Goal: Register for event/course

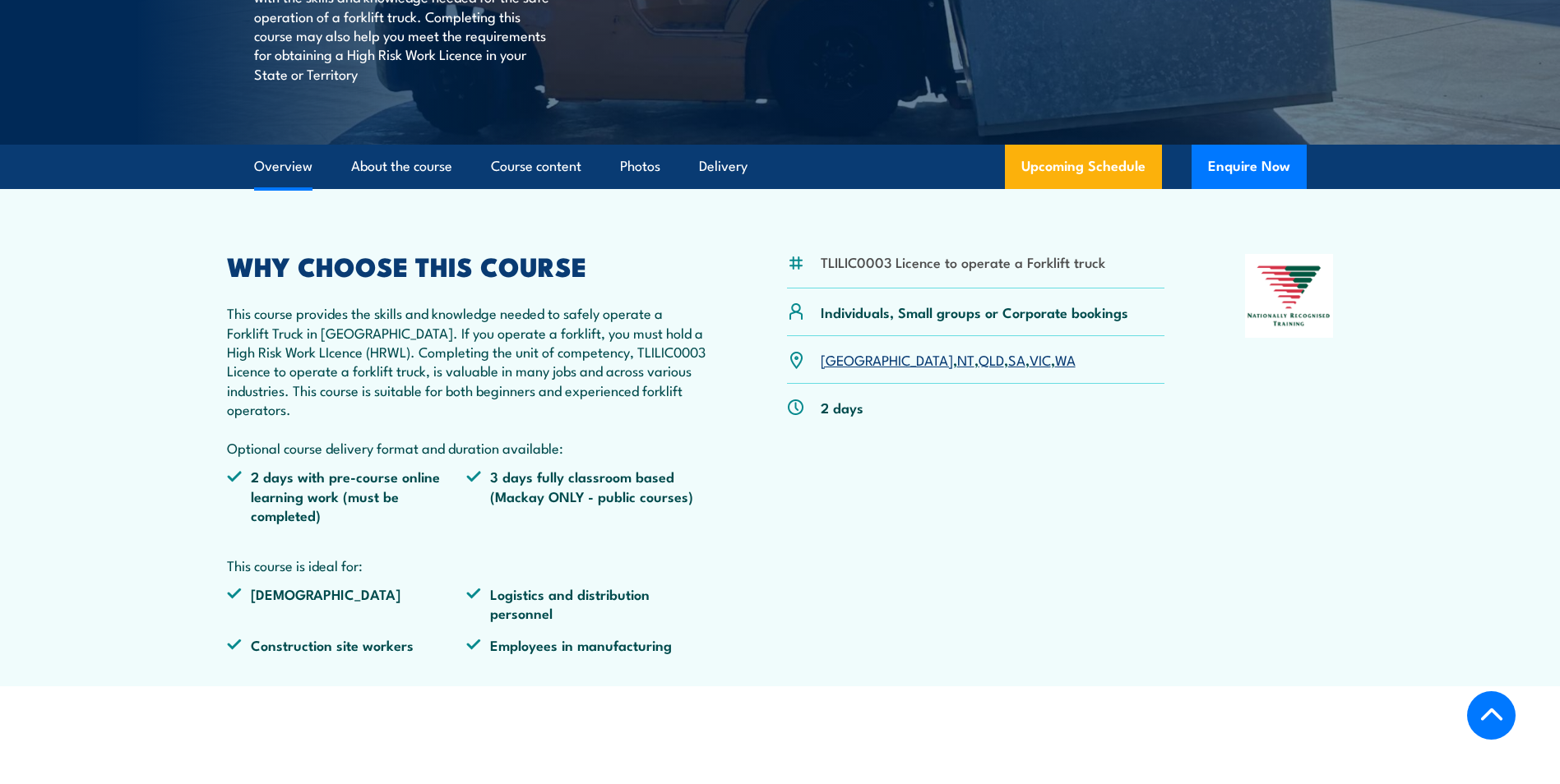
scroll to position [411, 0]
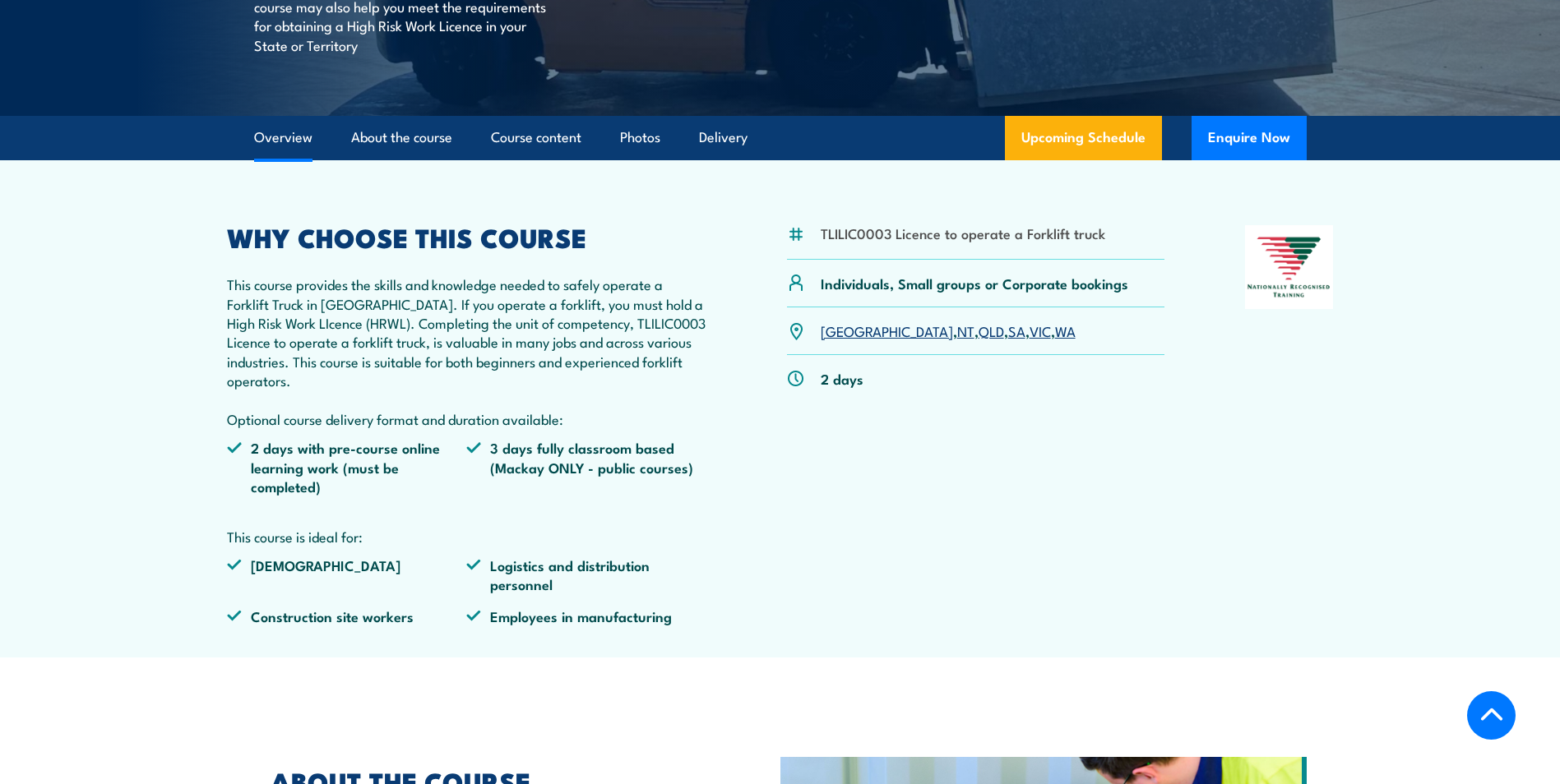
click at [978, 332] on link "QLD" at bounding box center [991, 331] width 26 height 20
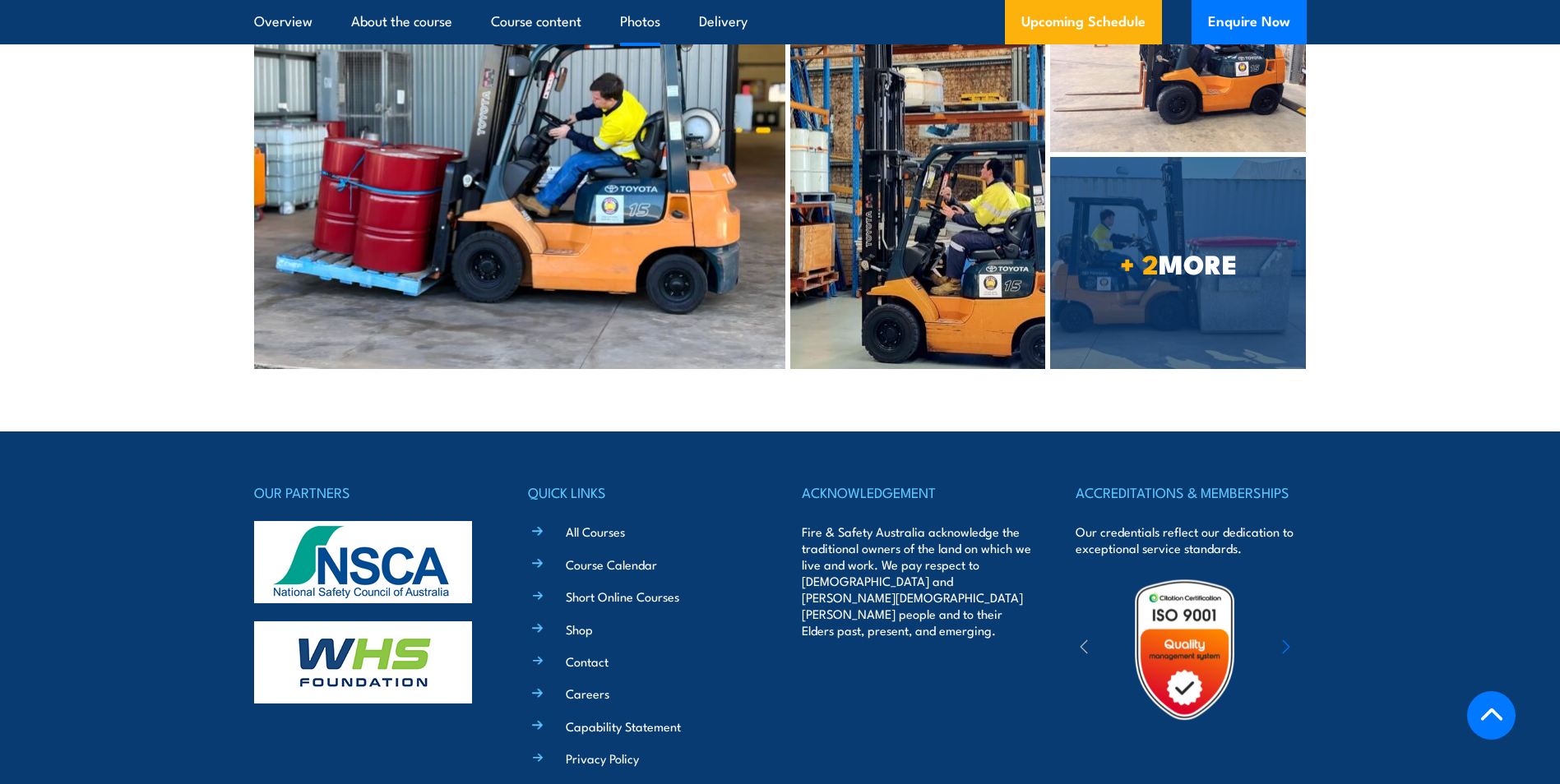
scroll to position [4886, 0]
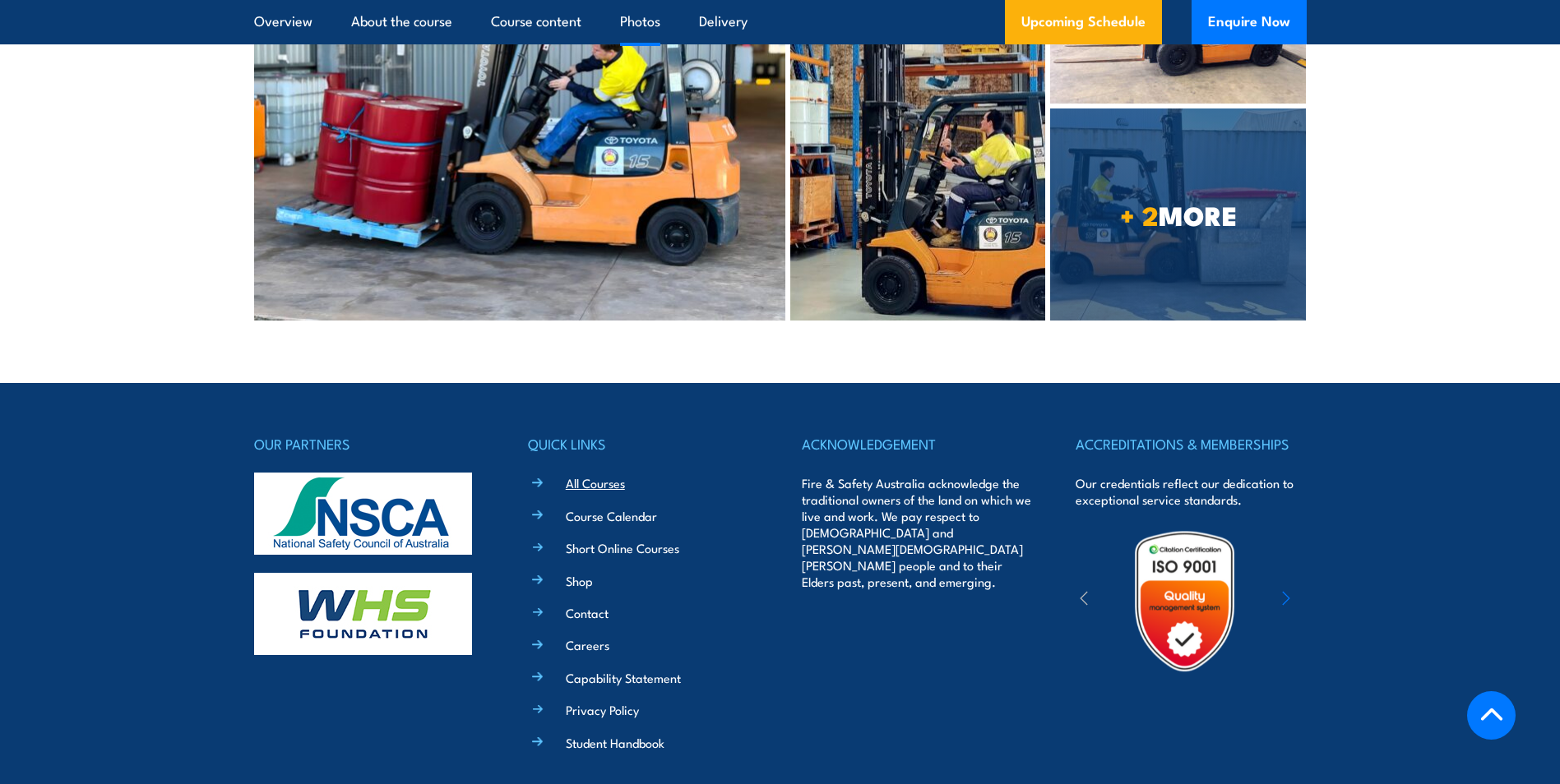
click at [583, 491] on link "All Courses" at bounding box center [595, 483] width 59 height 18
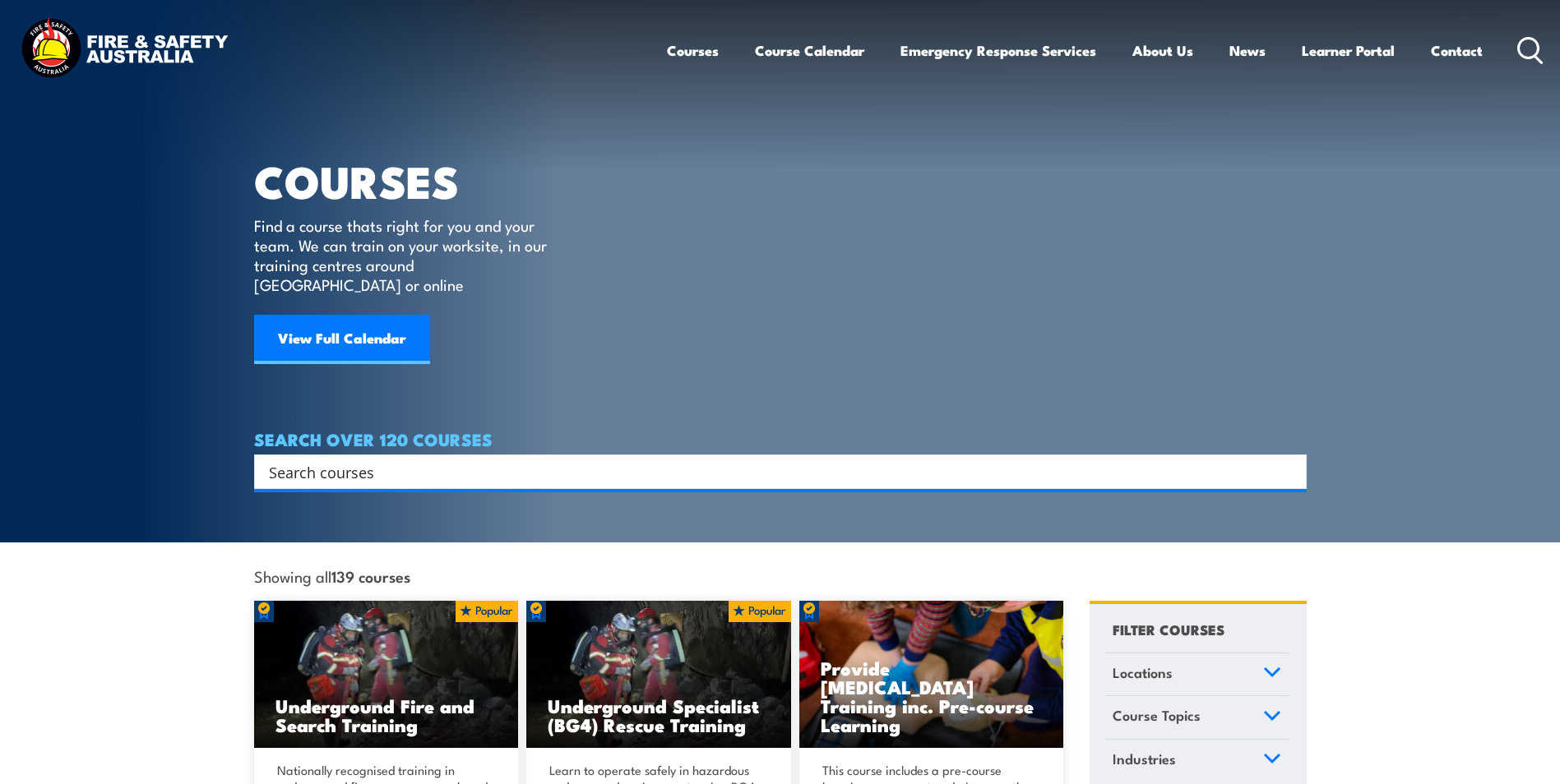
click at [447, 459] on input "Search input" at bounding box center [769, 471] width 1001 height 25
type input "FORK LIFT LICECNCE"
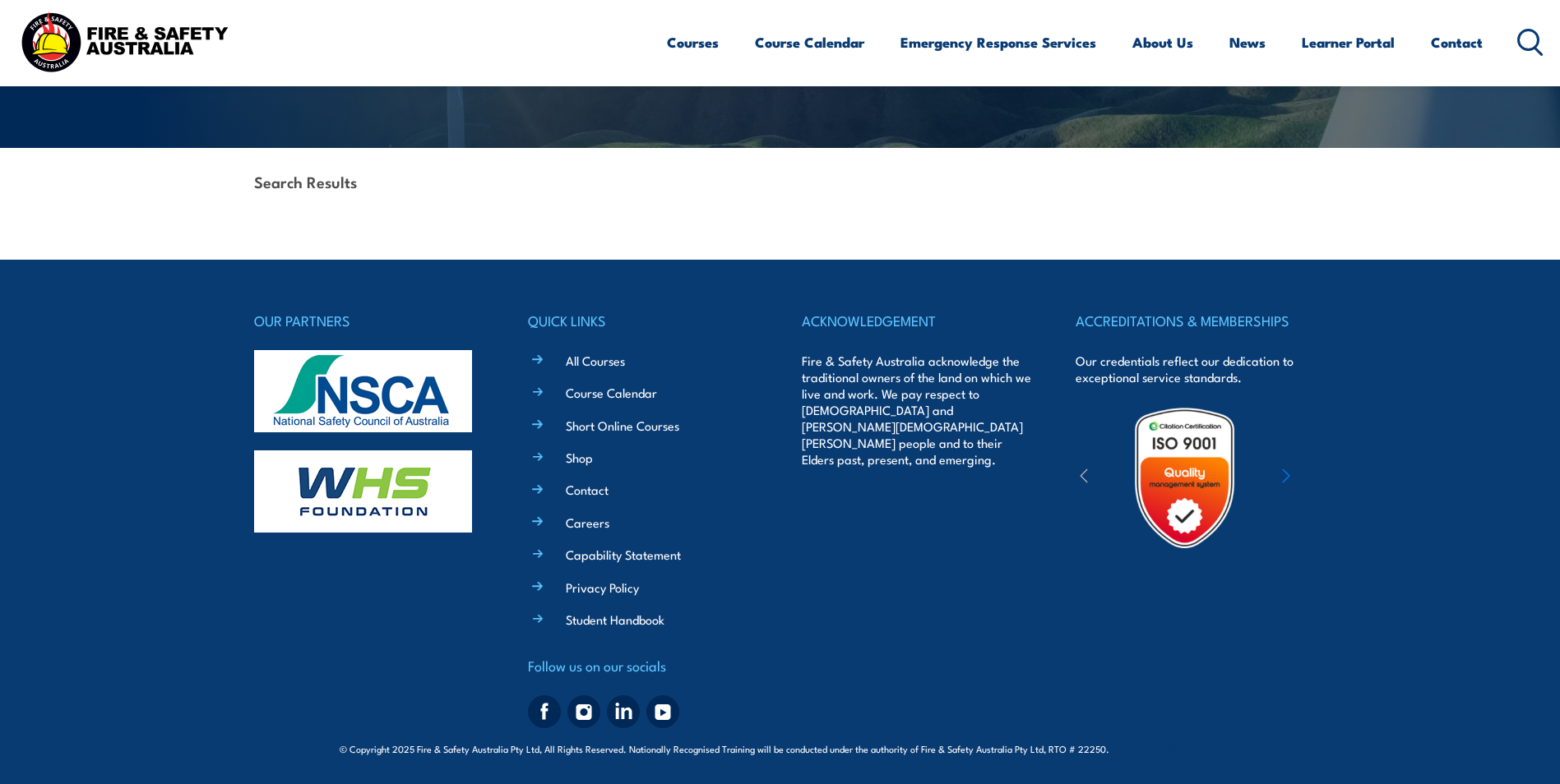
scroll to position [332, 0]
click at [600, 351] on link "All Courses" at bounding box center [595, 360] width 59 height 18
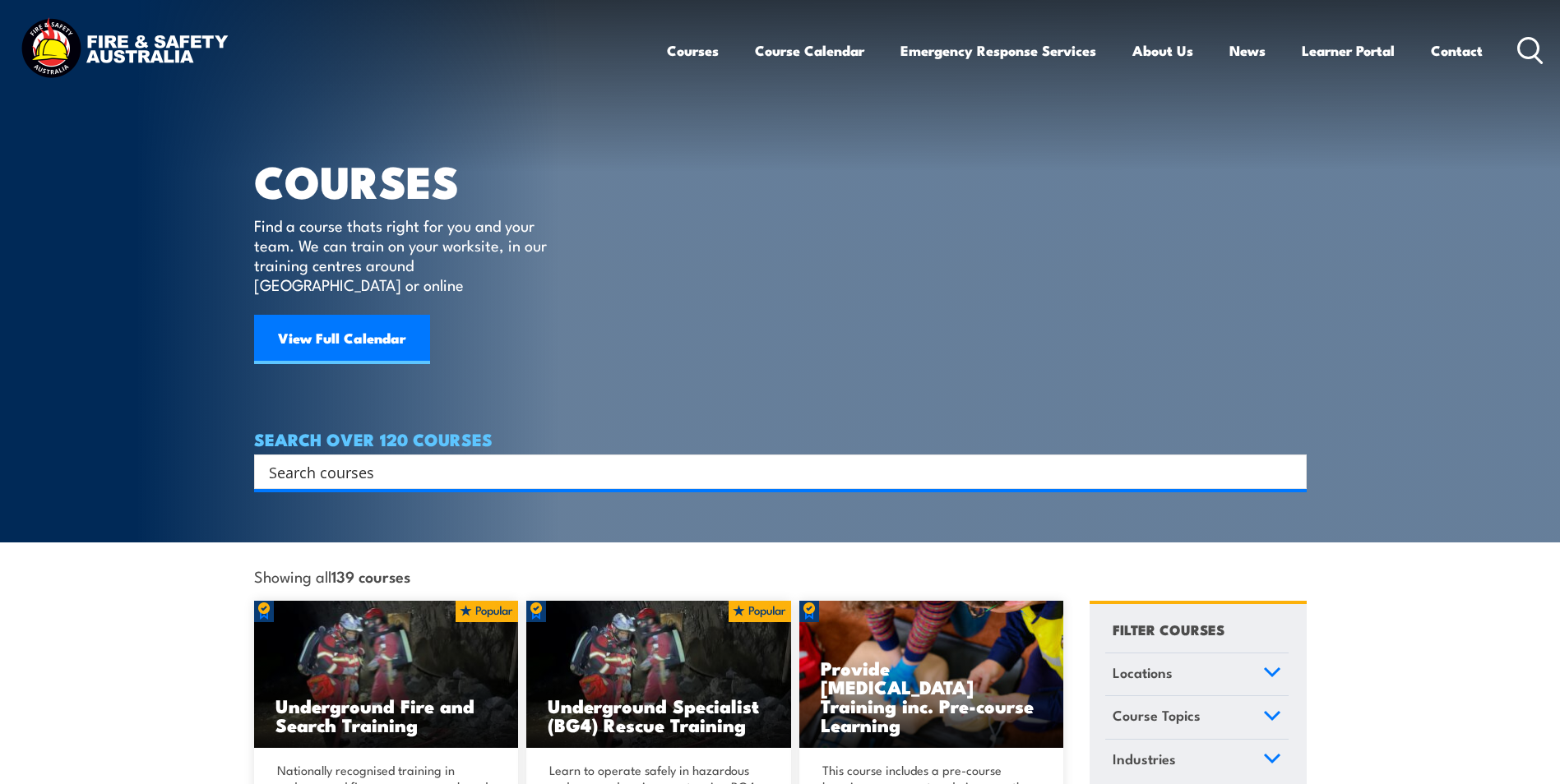
click at [302, 459] on input "Search input" at bounding box center [769, 471] width 1001 height 25
type input "FORK LIFT KICENCE"
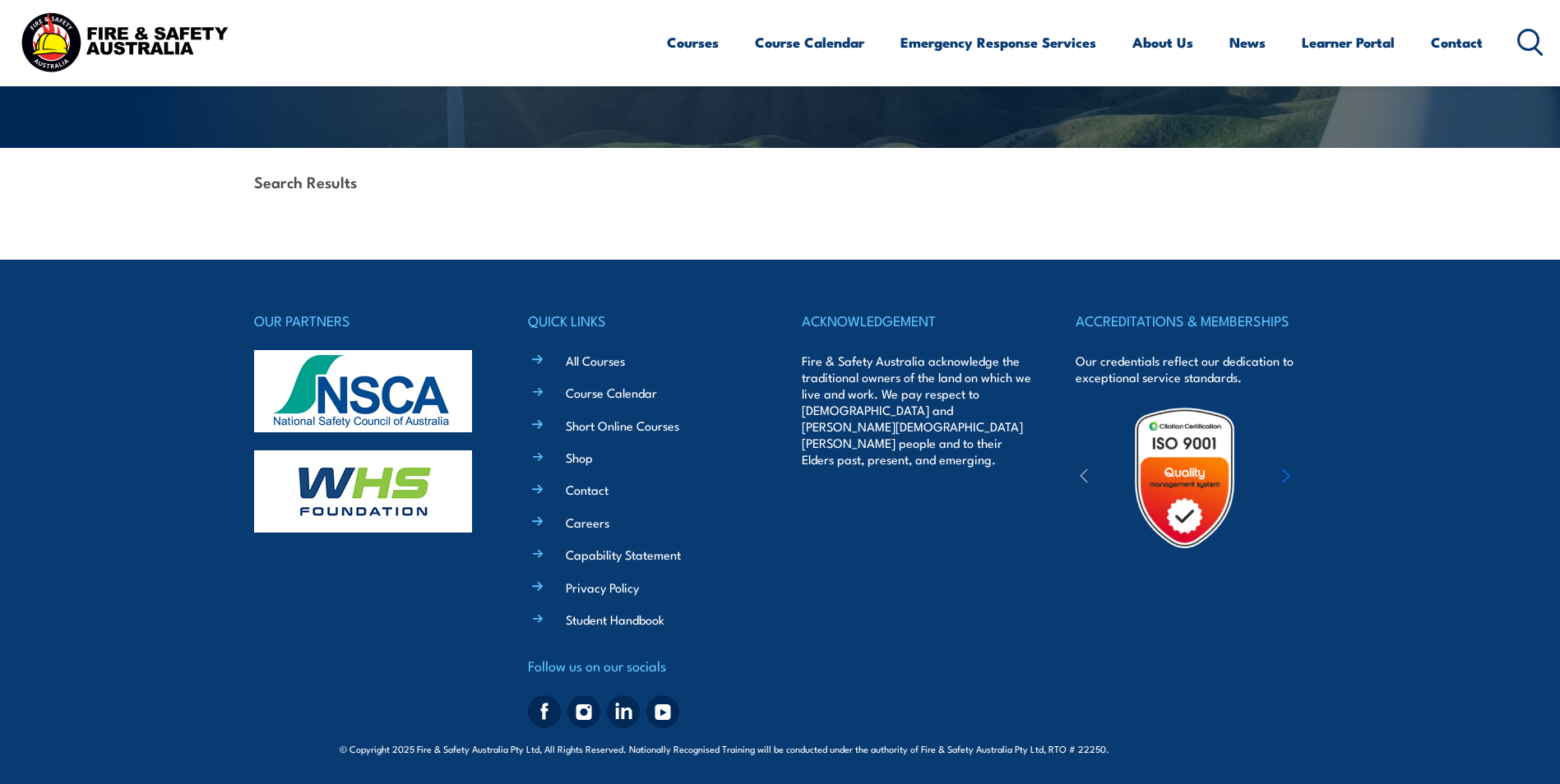
scroll to position [332, 0]
click at [587, 356] on link "All Courses" at bounding box center [595, 360] width 59 height 18
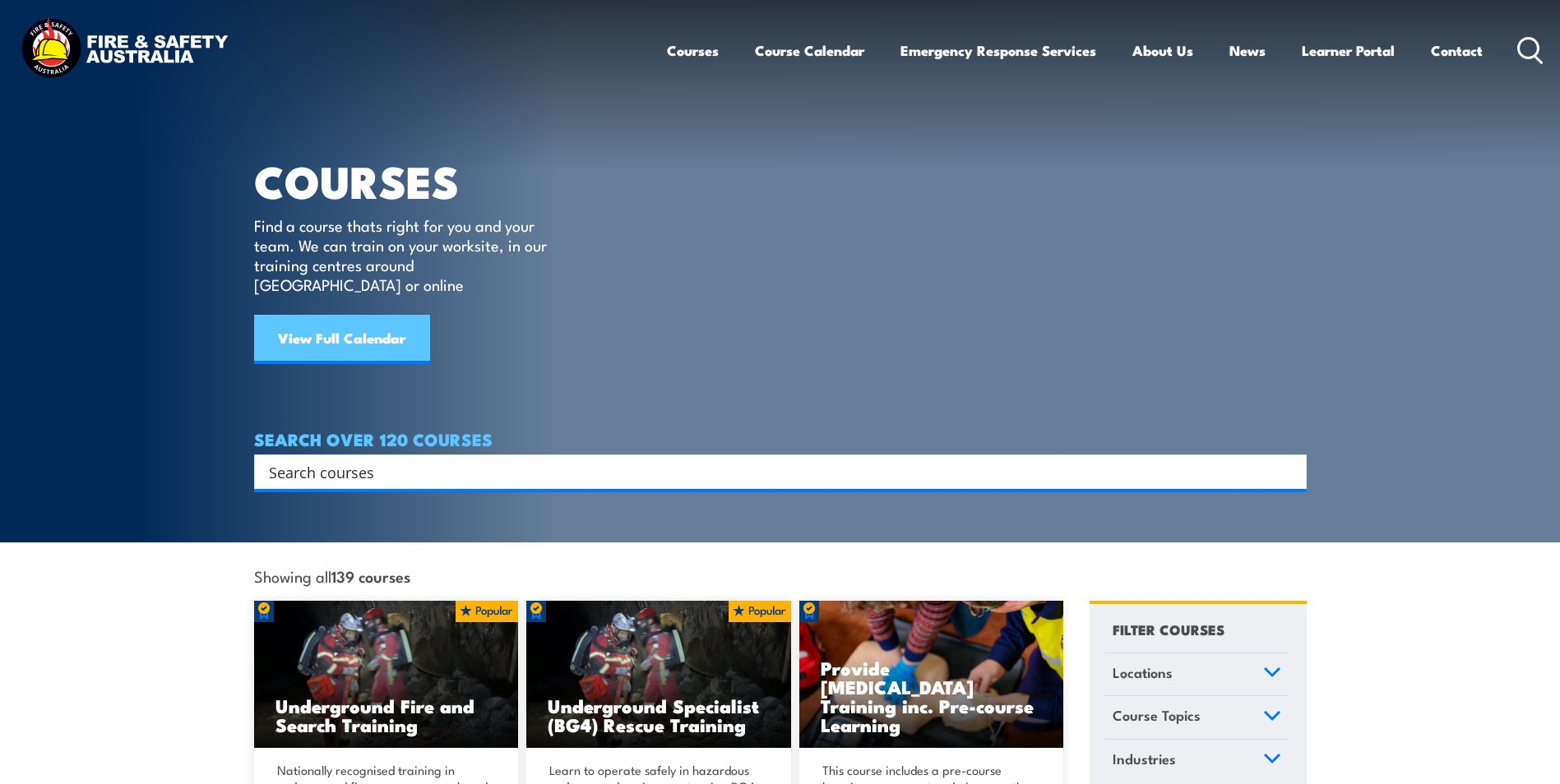
click at [335, 315] on link "View Full Calendar" at bounding box center [342, 339] width 176 height 49
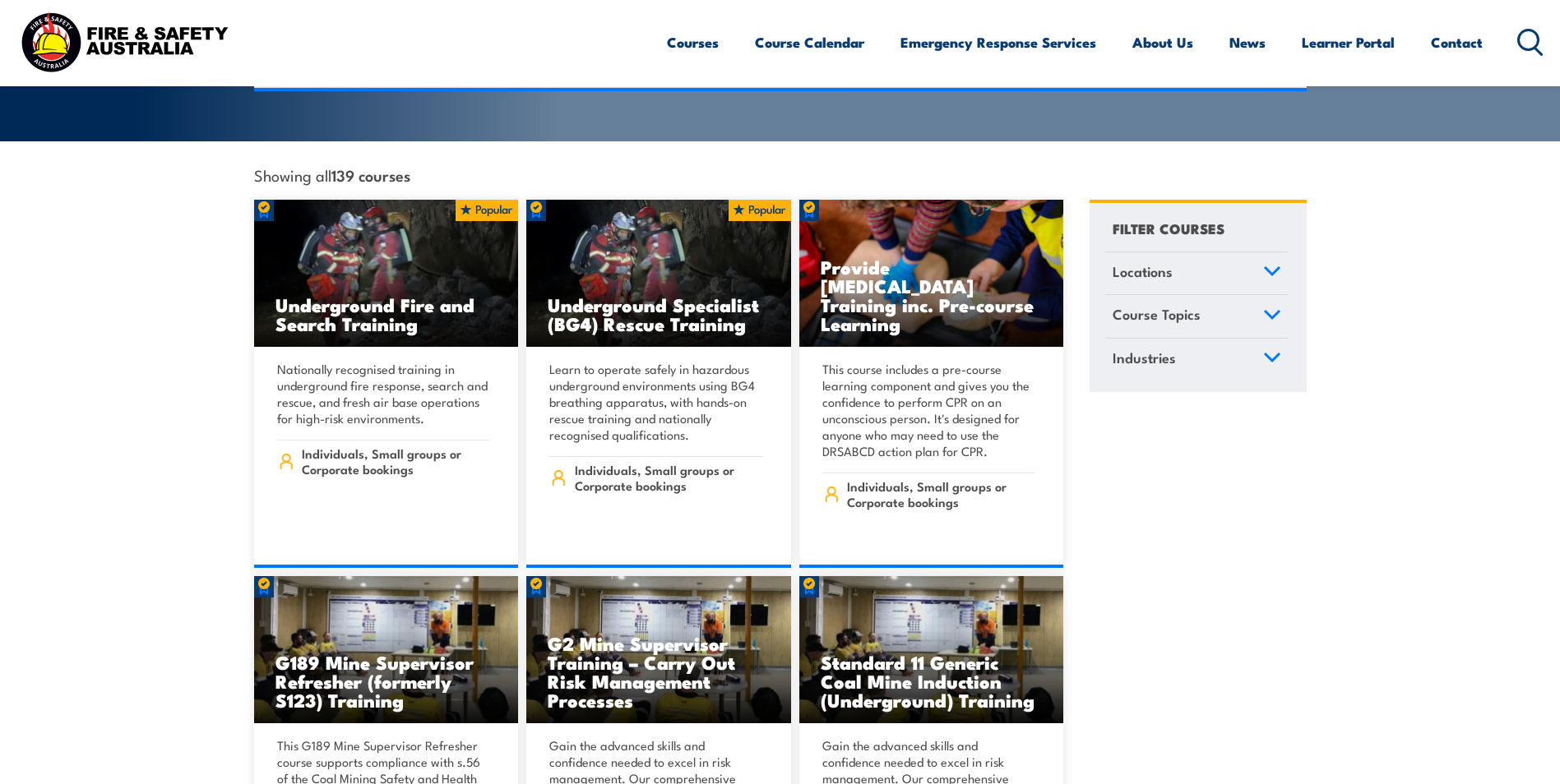
scroll to position [411, 0]
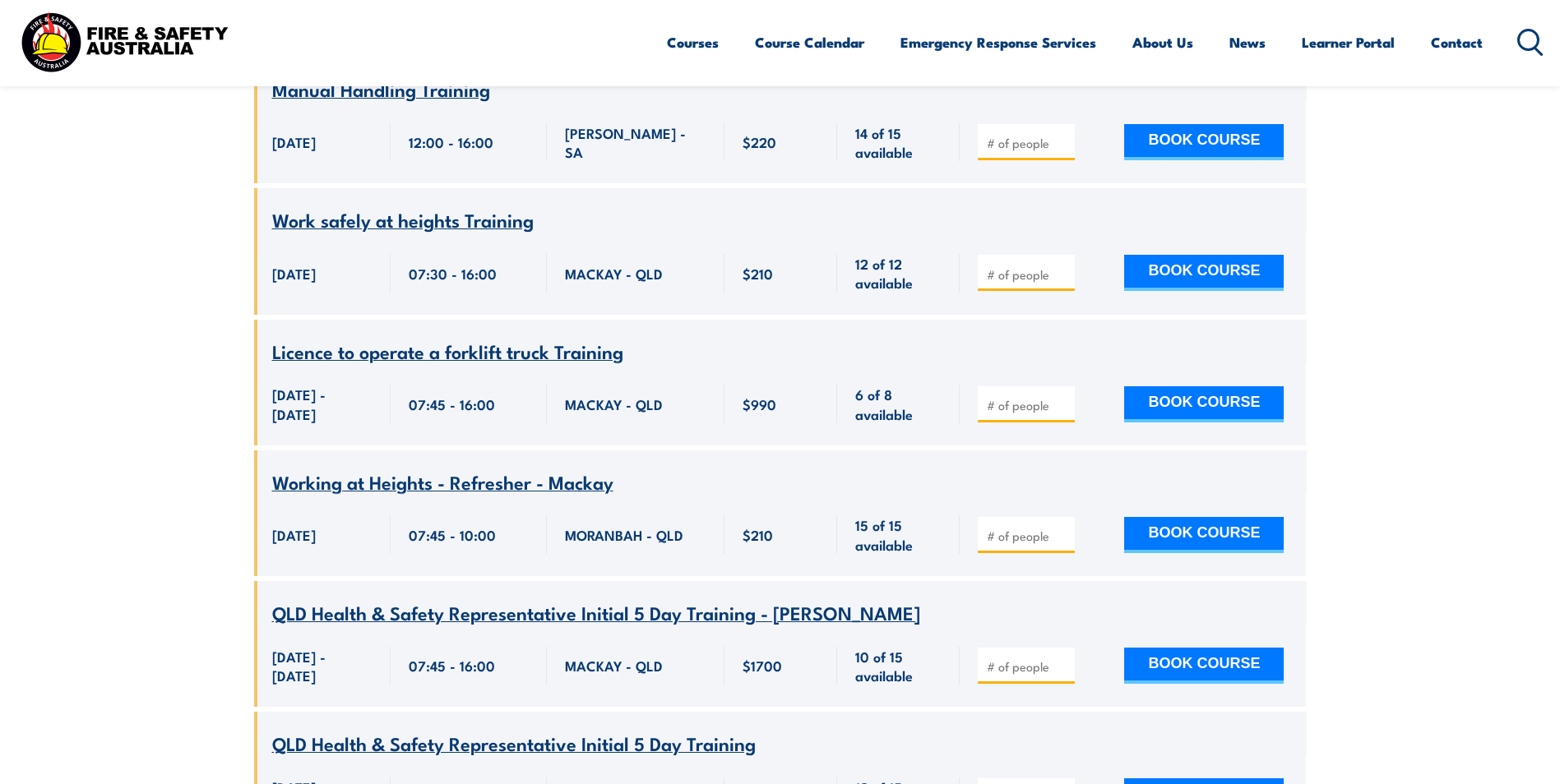
scroll to position [7806, 0]
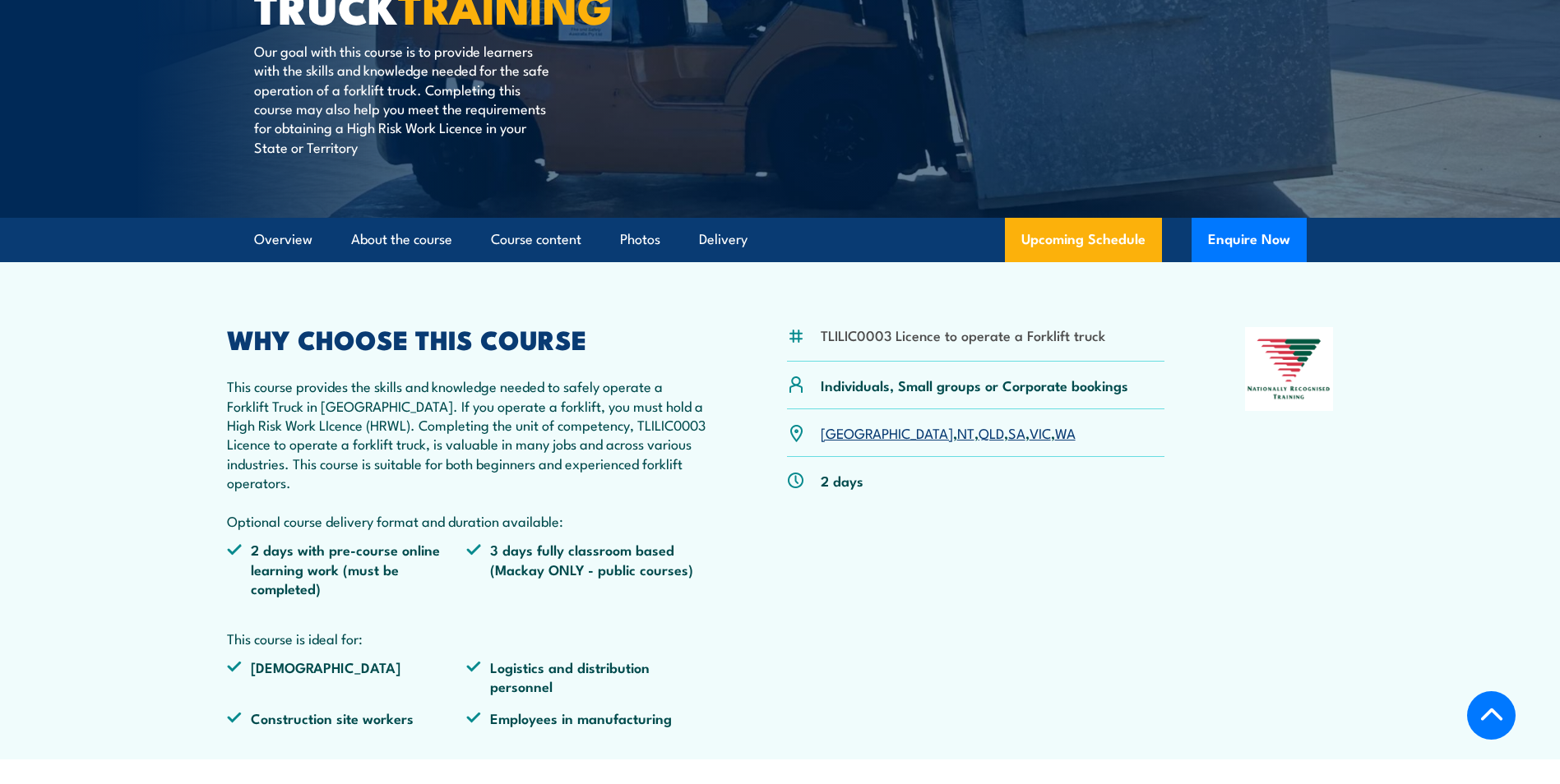
scroll to position [329, 0]
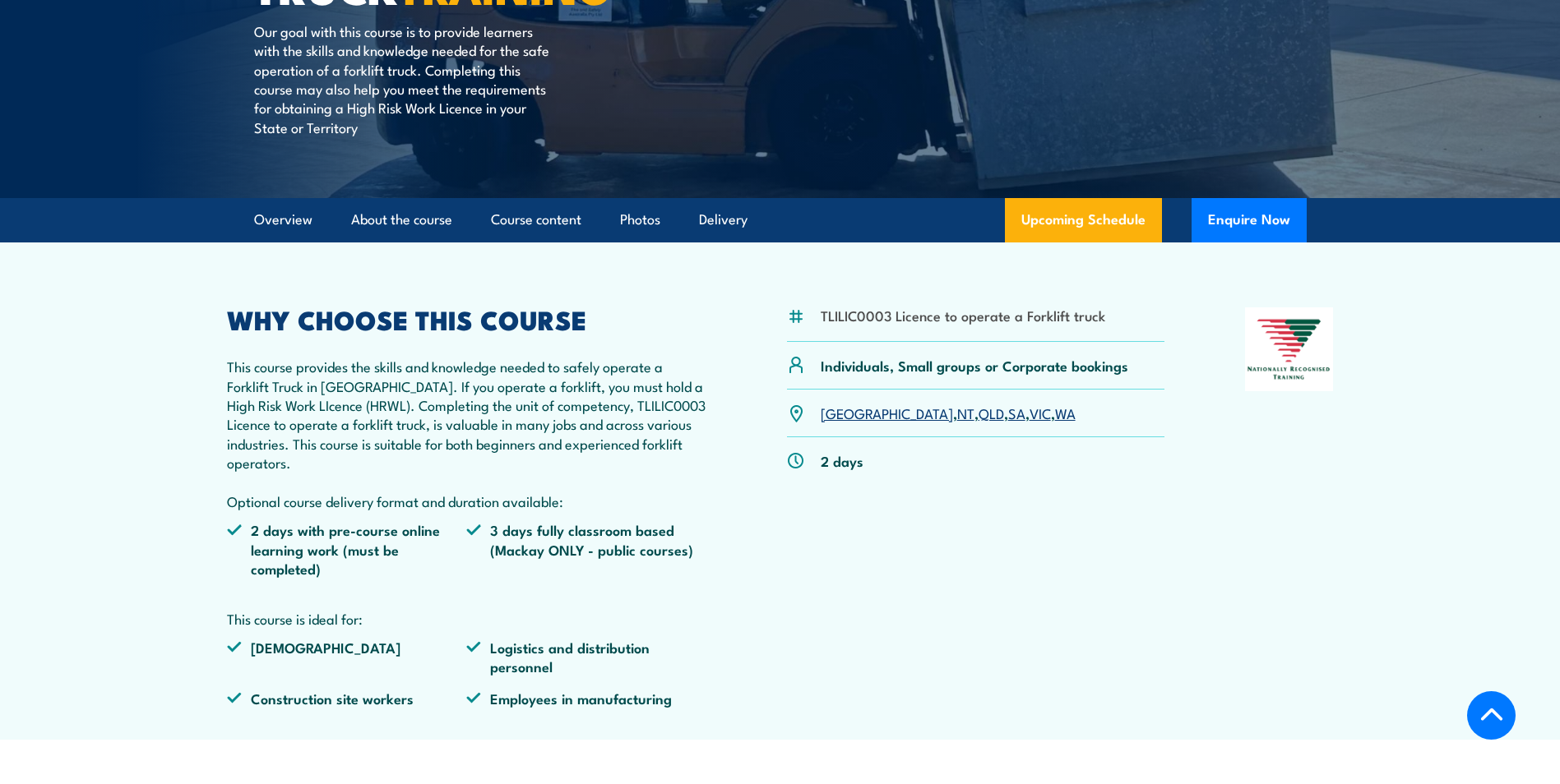
click at [978, 416] on link "QLD" at bounding box center [991, 412] width 26 height 20
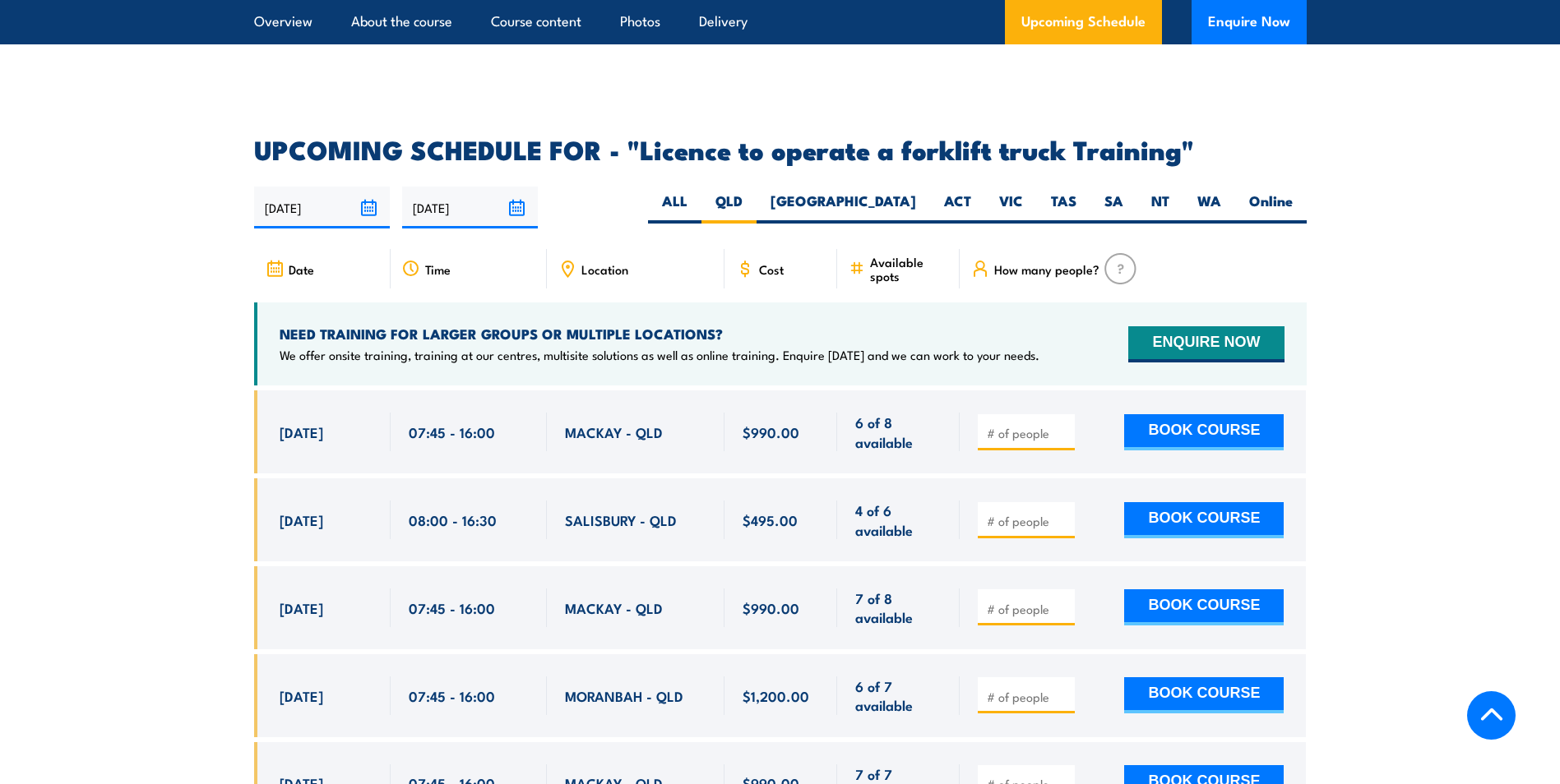
scroll to position [2750, 0]
